Goal: Information Seeking & Learning: Learn about a topic

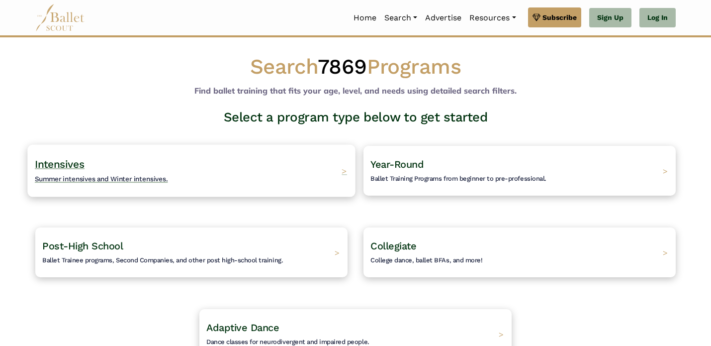
click at [127, 179] on span "Summer intensives and Winter intensives." at bounding box center [101, 179] width 133 height 8
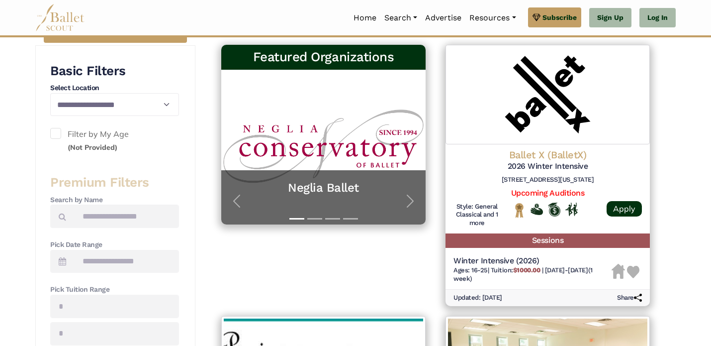
scroll to position [188, 0]
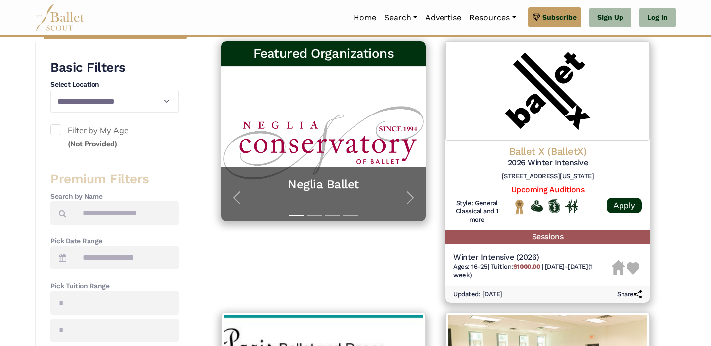
click at [55, 129] on span at bounding box center [55, 129] width 11 height 11
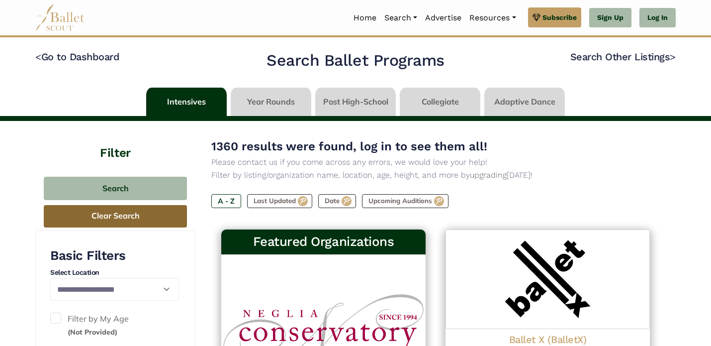
scroll to position [0, 0]
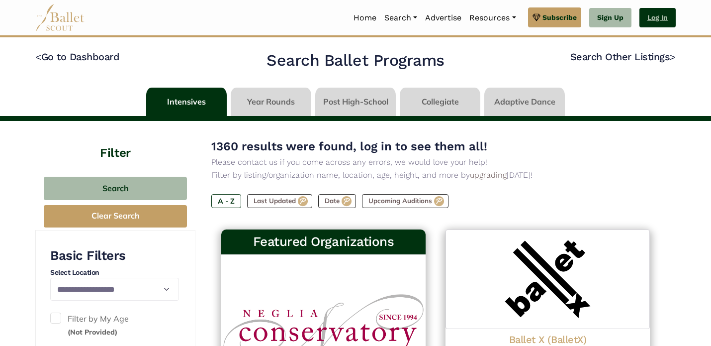
click at [668, 13] on link "Log In" at bounding box center [658, 18] width 36 height 20
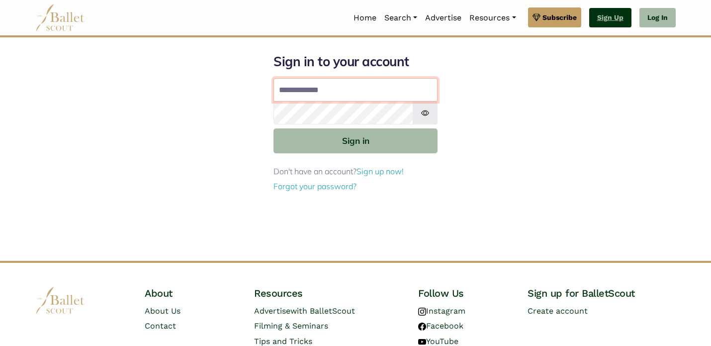
type input "**********"
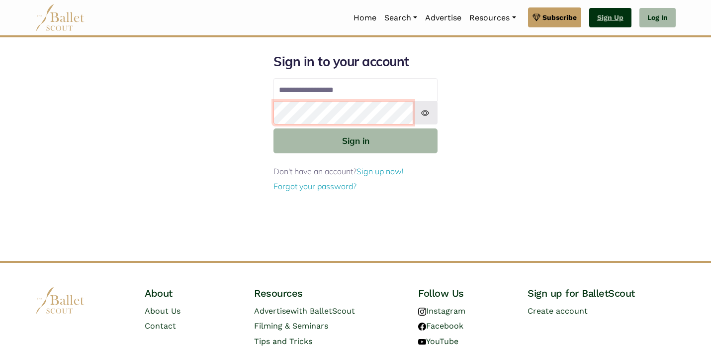
click at [356, 140] on button "Sign in" at bounding box center [356, 140] width 164 height 24
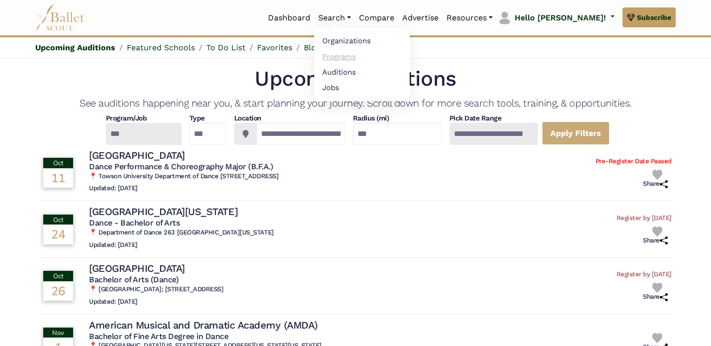
click at [377, 55] on link "Programs" at bounding box center [362, 56] width 96 height 15
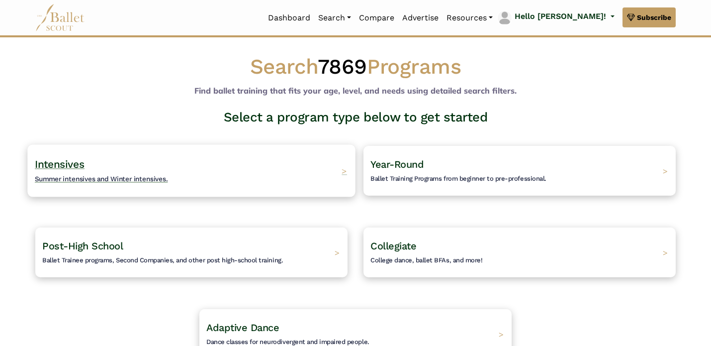
click at [91, 180] on span "Summer intensives and Winter intensives." at bounding box center [101, 179] width 133 height 8
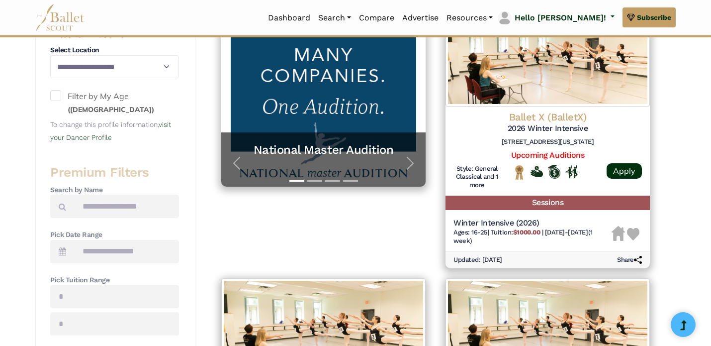
scroll to position [226, 0]
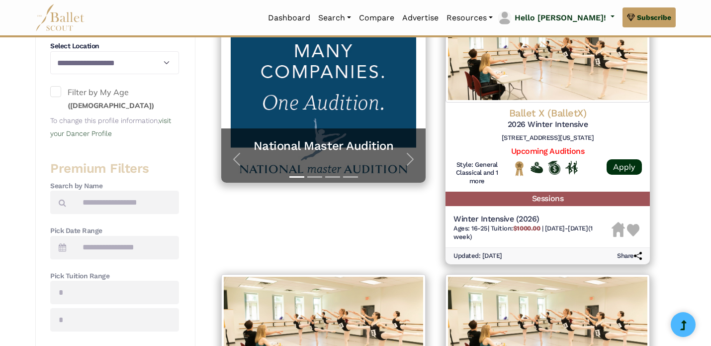
click at [57, 90] on span at bounding box center [55, 91] width 11 height 11
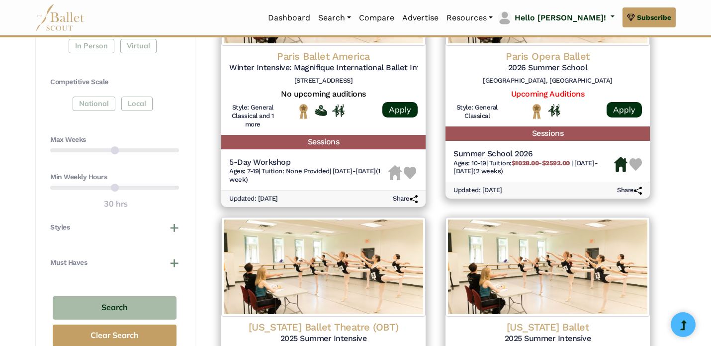
scroll to position [559, 0]
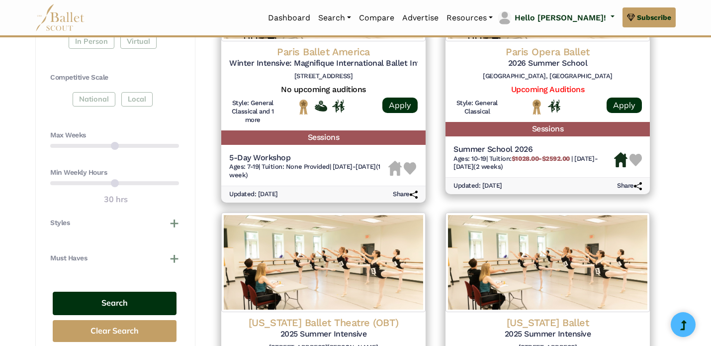
click at [134, 293] on button "Search" at bounding box center [115, 303] width 124 height 23
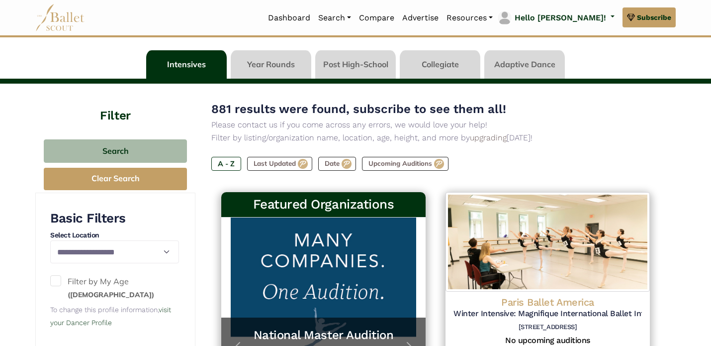
scroll to position [37, 0]
click at [283, 162] on label "Last Updated" at bounding box center [279, 164] width 65 height 14
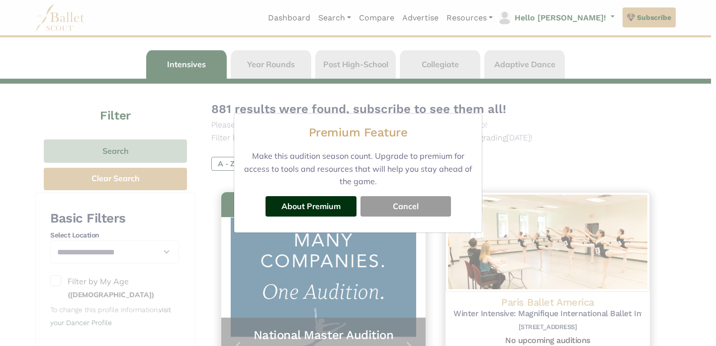
click at [399, 209] on button "Cancel" at bounding box center [406, 206] width 91 height 20
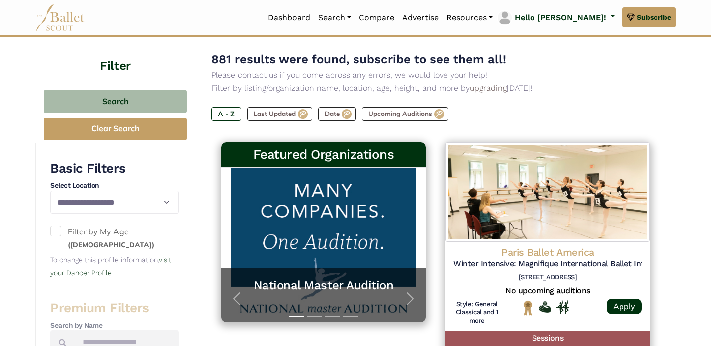
scroll to position [107, 0]
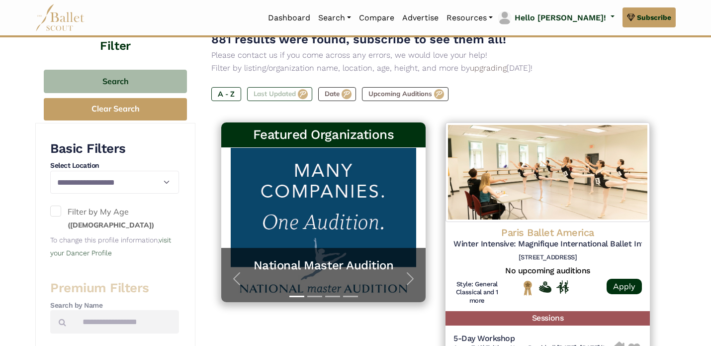
click at [287, 93] on label "Last Updated" at bounding box center [279, 94] width 65 height 14
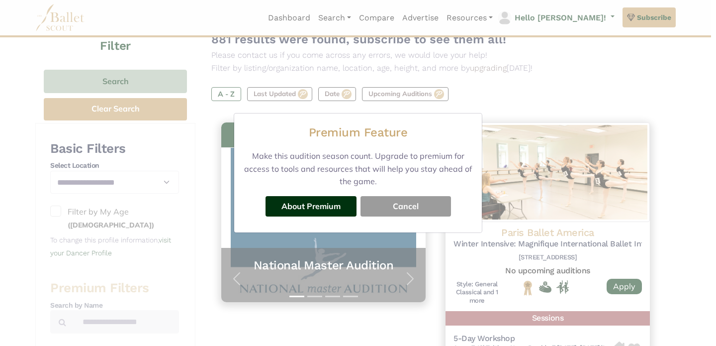
click at [409, 207] on button "Cancel" at bounding box center [406, 206] width 91 height 20
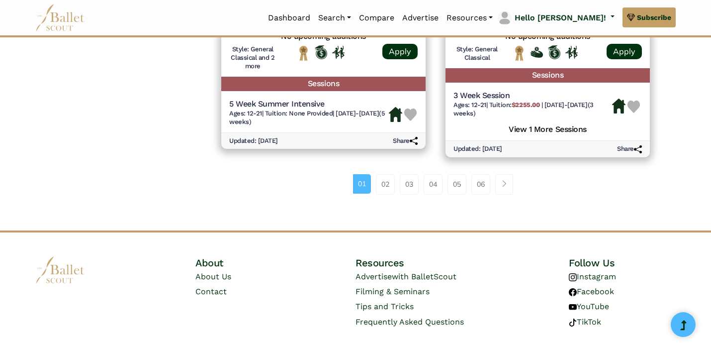
scroll to position [1450, 0]
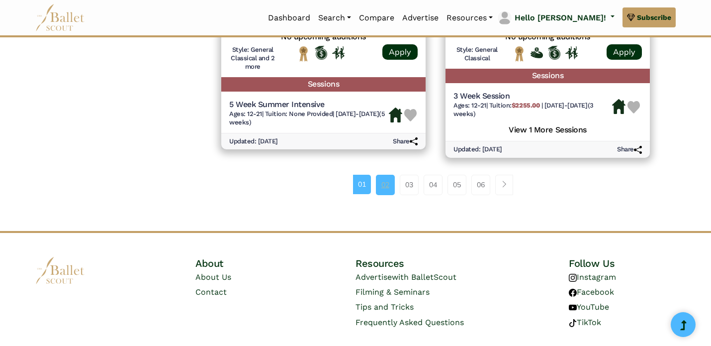
click at [388, 175] on link "02" at bounding box center [385, 185] width 19 height 20
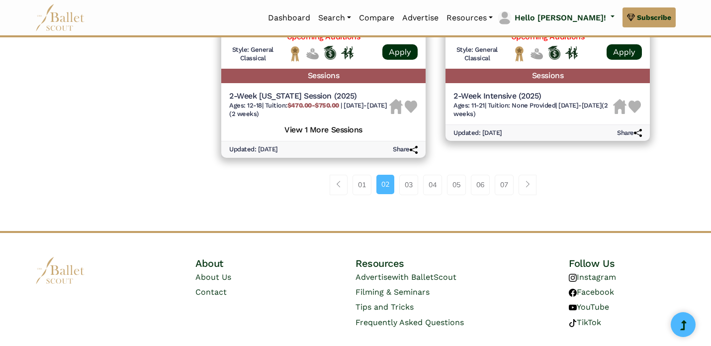
scroll to position [1451, 0]
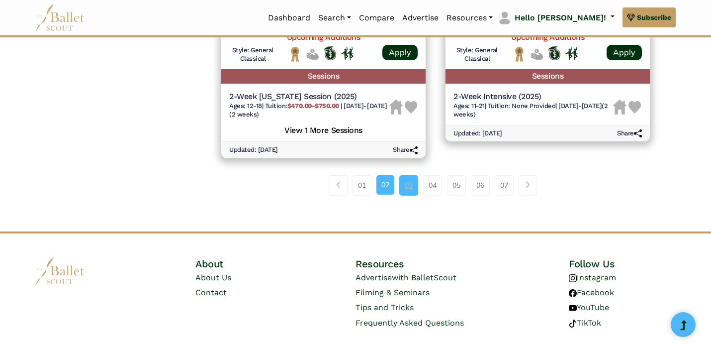
click at [410, 175] on link "03" at bounding box center [408, 185] width 19 height 20
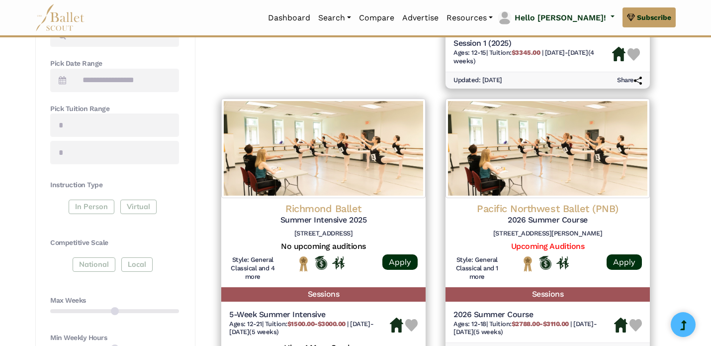
scroll to position [394, 0]
